Goal: Register for event/course

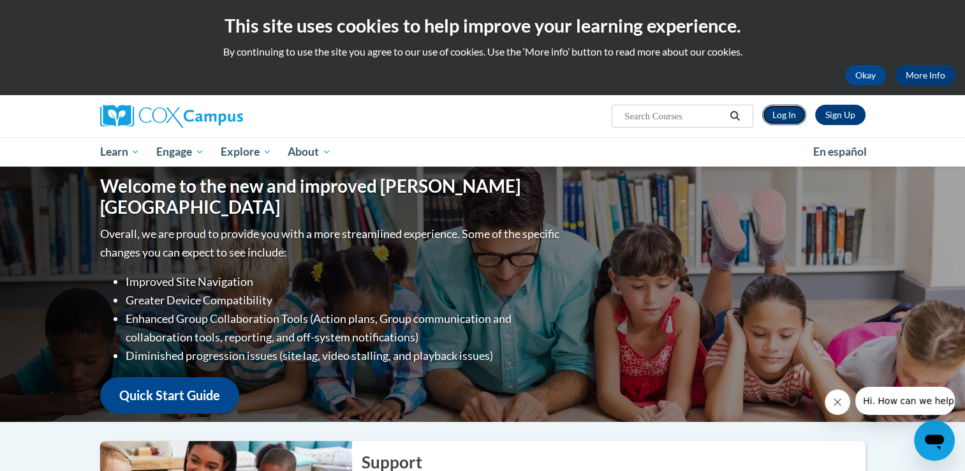
click at [781, 114] on link "Log In" at bounding box center [784, 115] width 44 height 20
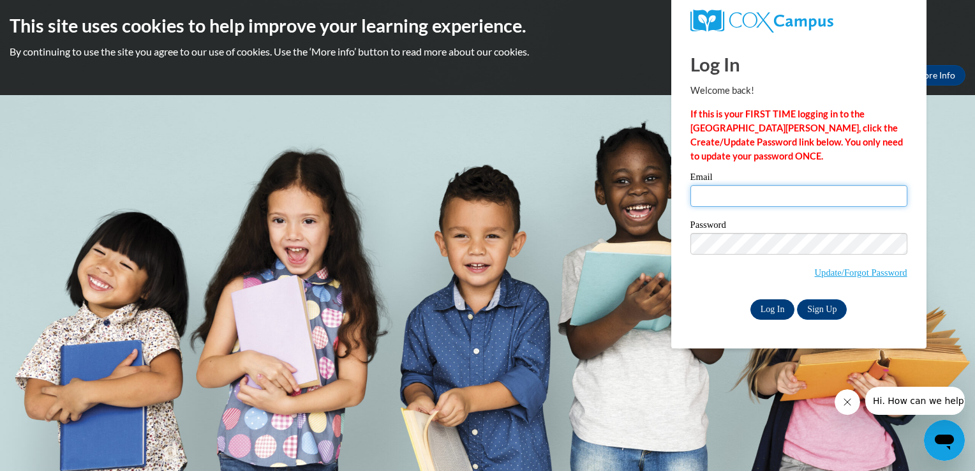
type input "vivian.craft@ndo.org"
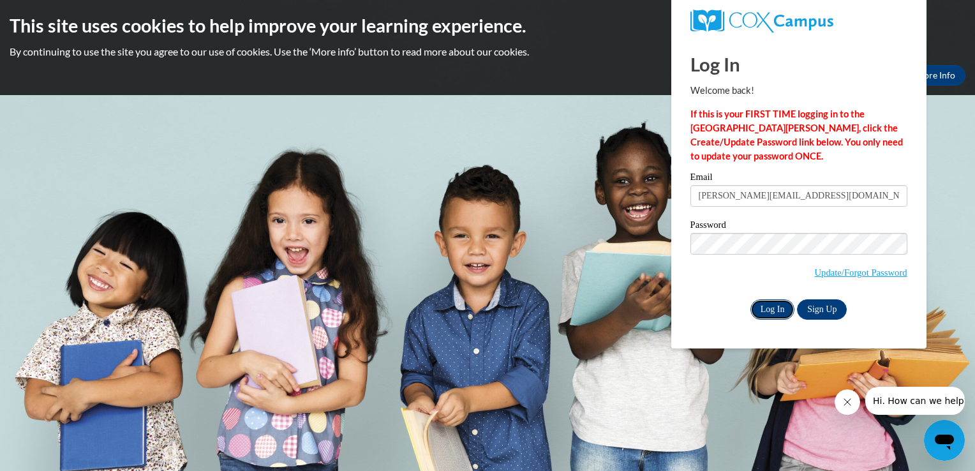
click at [772, 311] on input "Log In" at bounding box center [772, 309] width 45 height 20
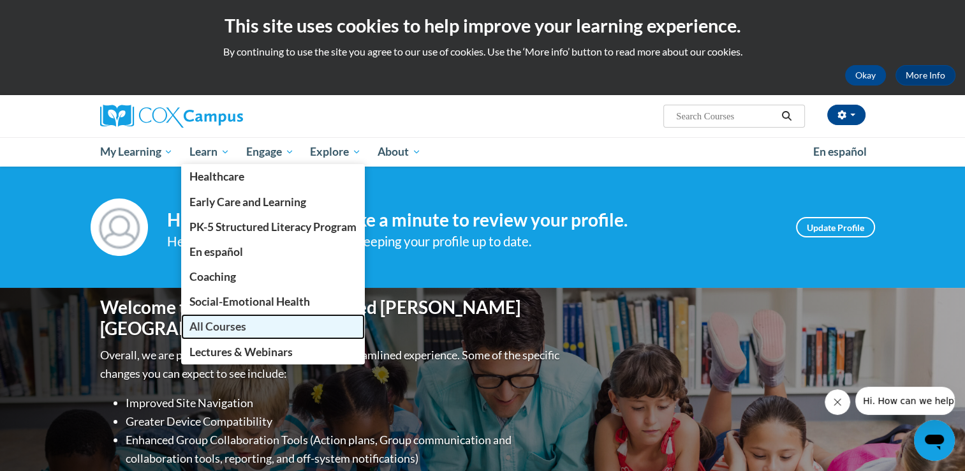
click at [217, 331] on span "All Courses" at bounding box center [217, 326] width 57 height 13
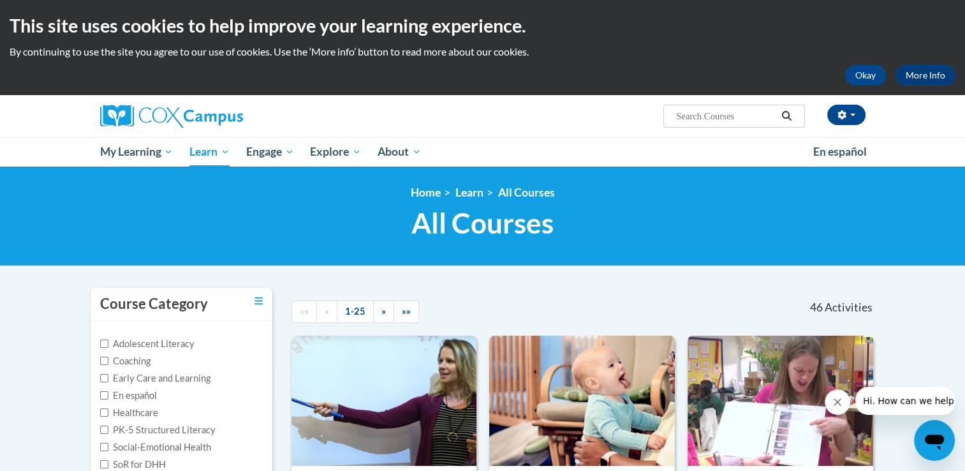
click at [681, 115] on input "Search..." at bounding box center [726, 115] width 102 height 15
type input "The power of Language"
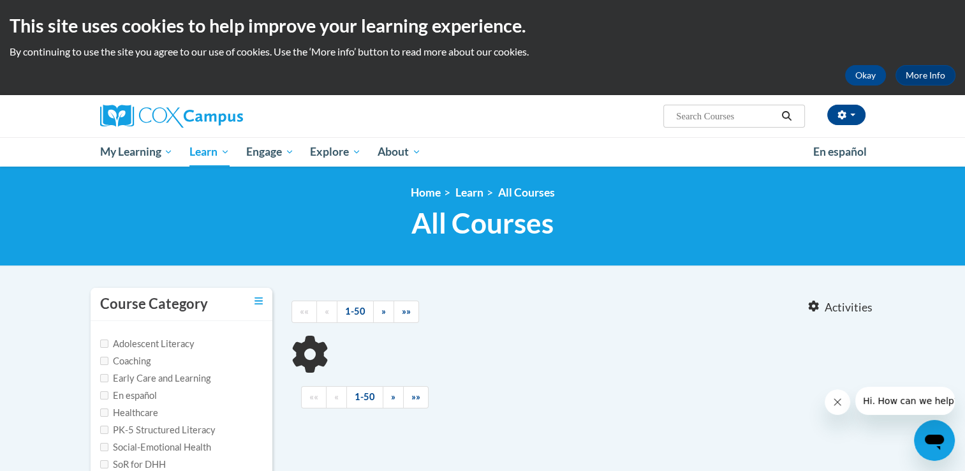
type input "The power of Language"
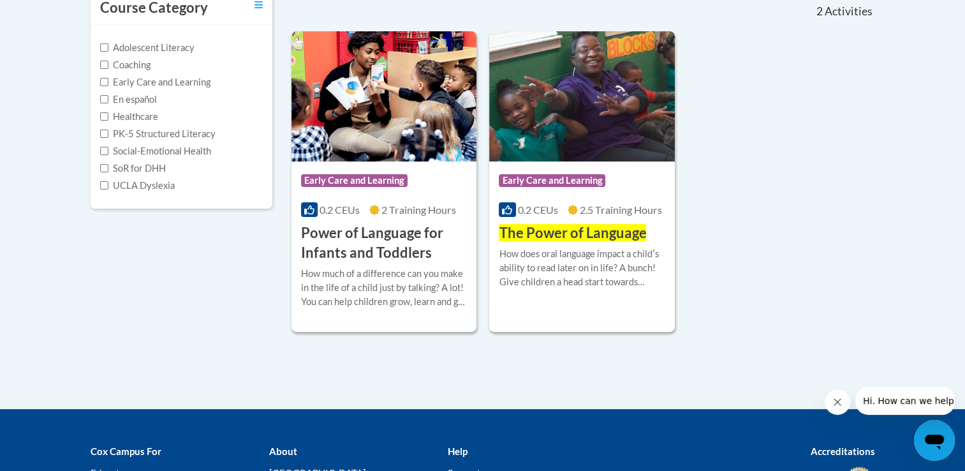
scroll to position [319, 0]
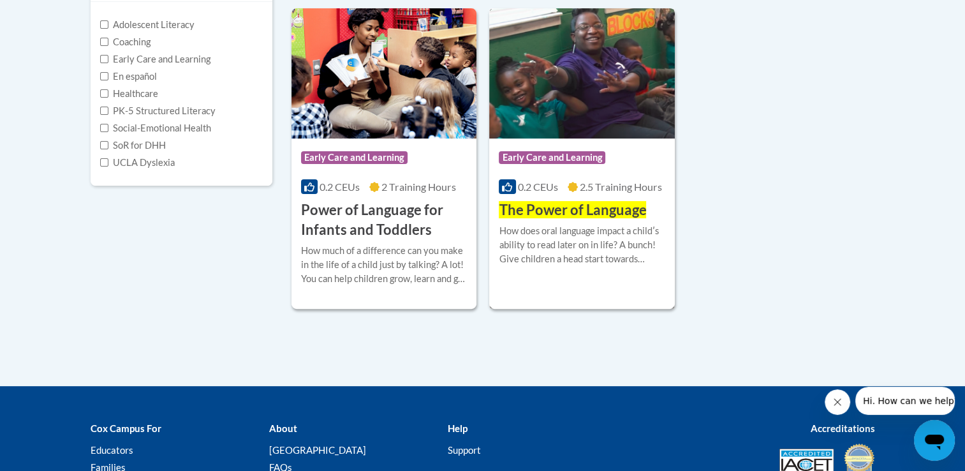
click at [552, 155] on span "Early Care and Learning" at bounding box center [552, 157] width 107 height 13
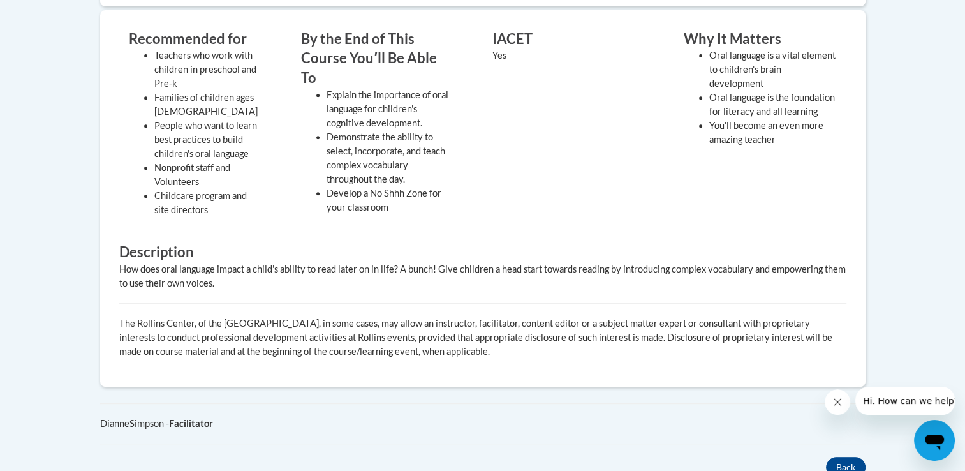
scroll to position [255, 0]
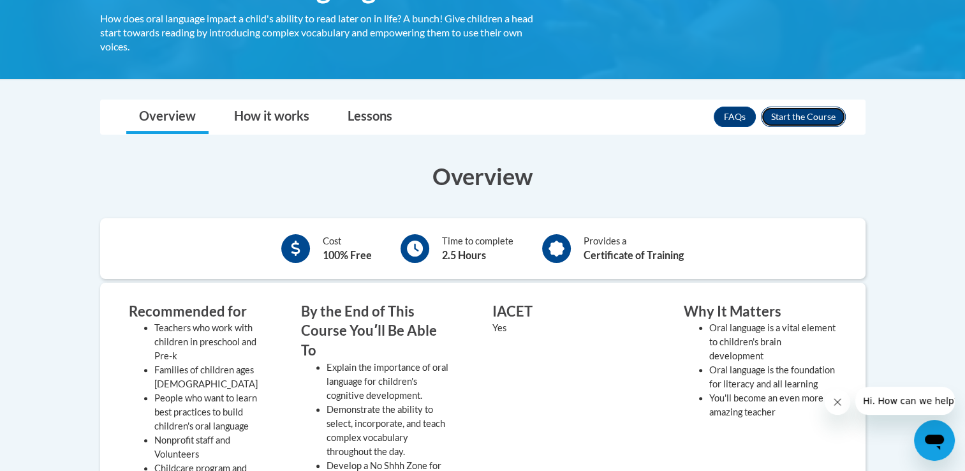
click at [788, 114] on button "Enroll" at bounding box center [803, 117] width 85 height 20
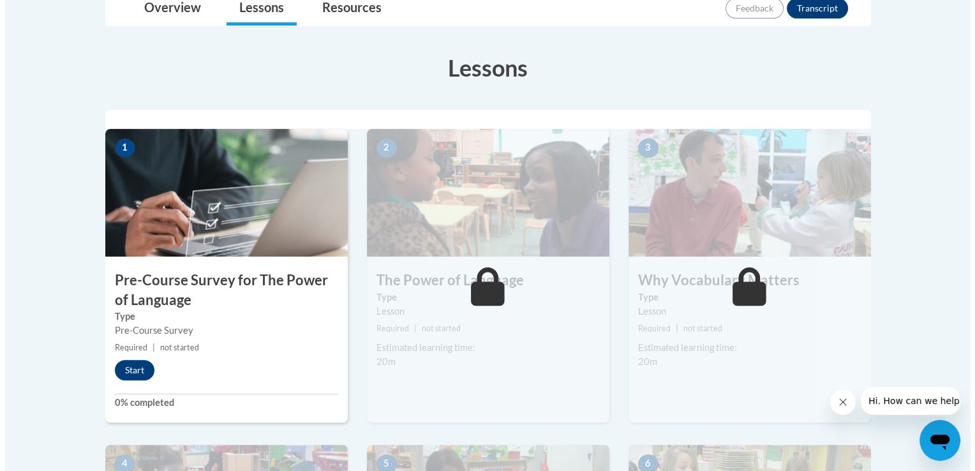
scroll to position [383, 0]
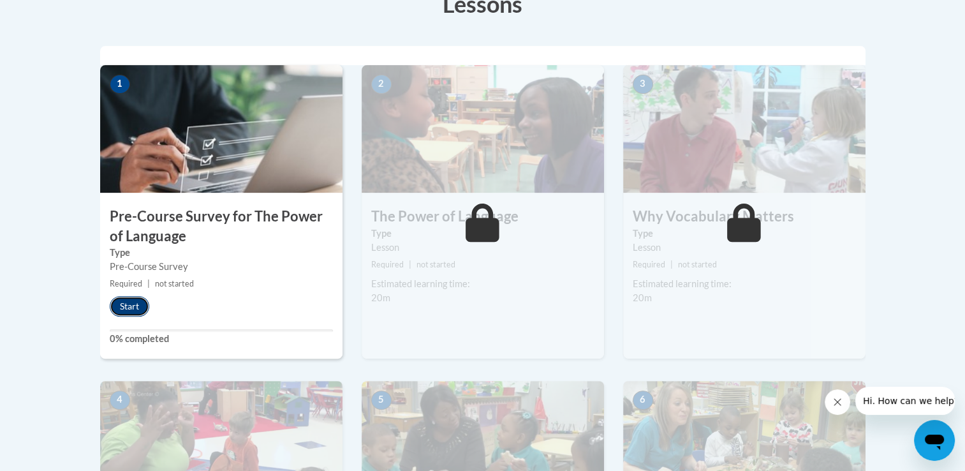
click at [126, 304] on button "Start" at bounding box center [130, 306] width 40 height 20
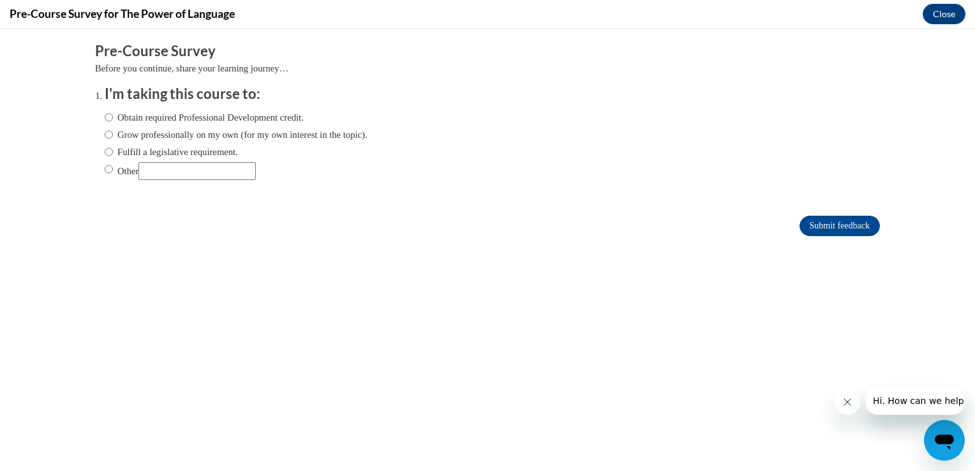
scroll to position [0, 0]
click at [105, 117] on input "Obtain required Professional Development credit." at bounding box center [109, 117] width 8 height 14
radio input "true"
click at [820, 226] on input "Submit feedback" at bounding box center [839, 226] width 80 height 20
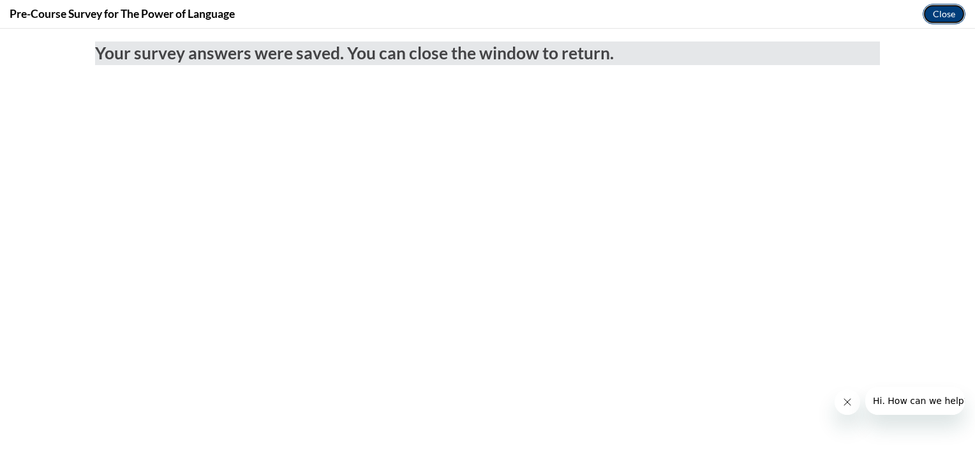
click at [943, 11] on button "Close" at bounding box center [943, 14] width 43 height 20
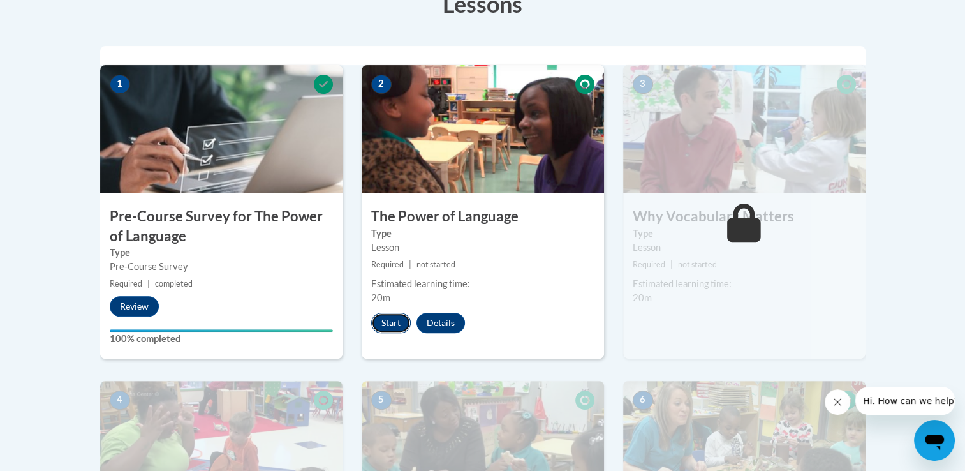
click at [392, 325] on button "Start" at bounding box center [391, 323] width 40 height 20
